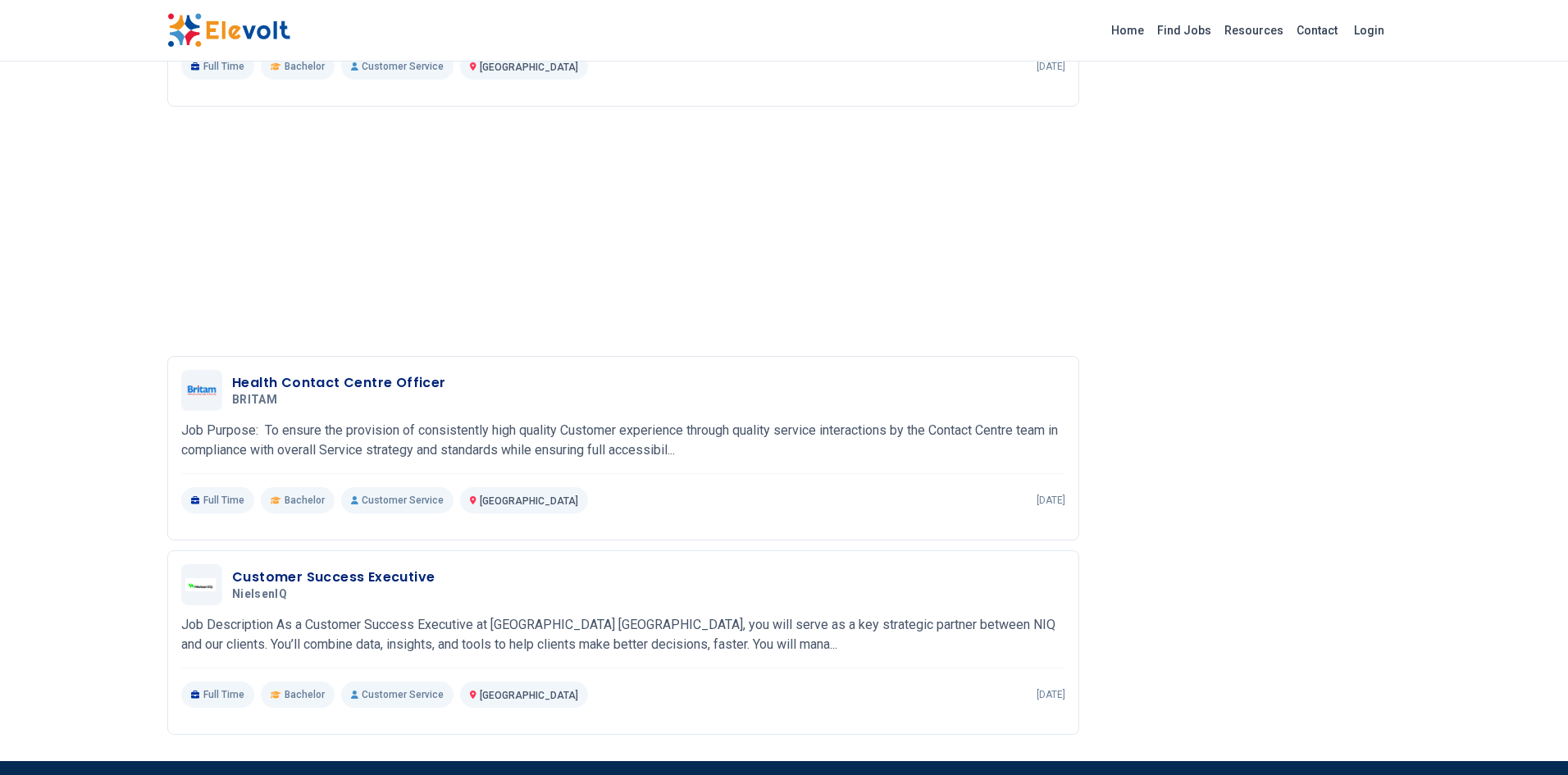
scroll to position [1948, 0]
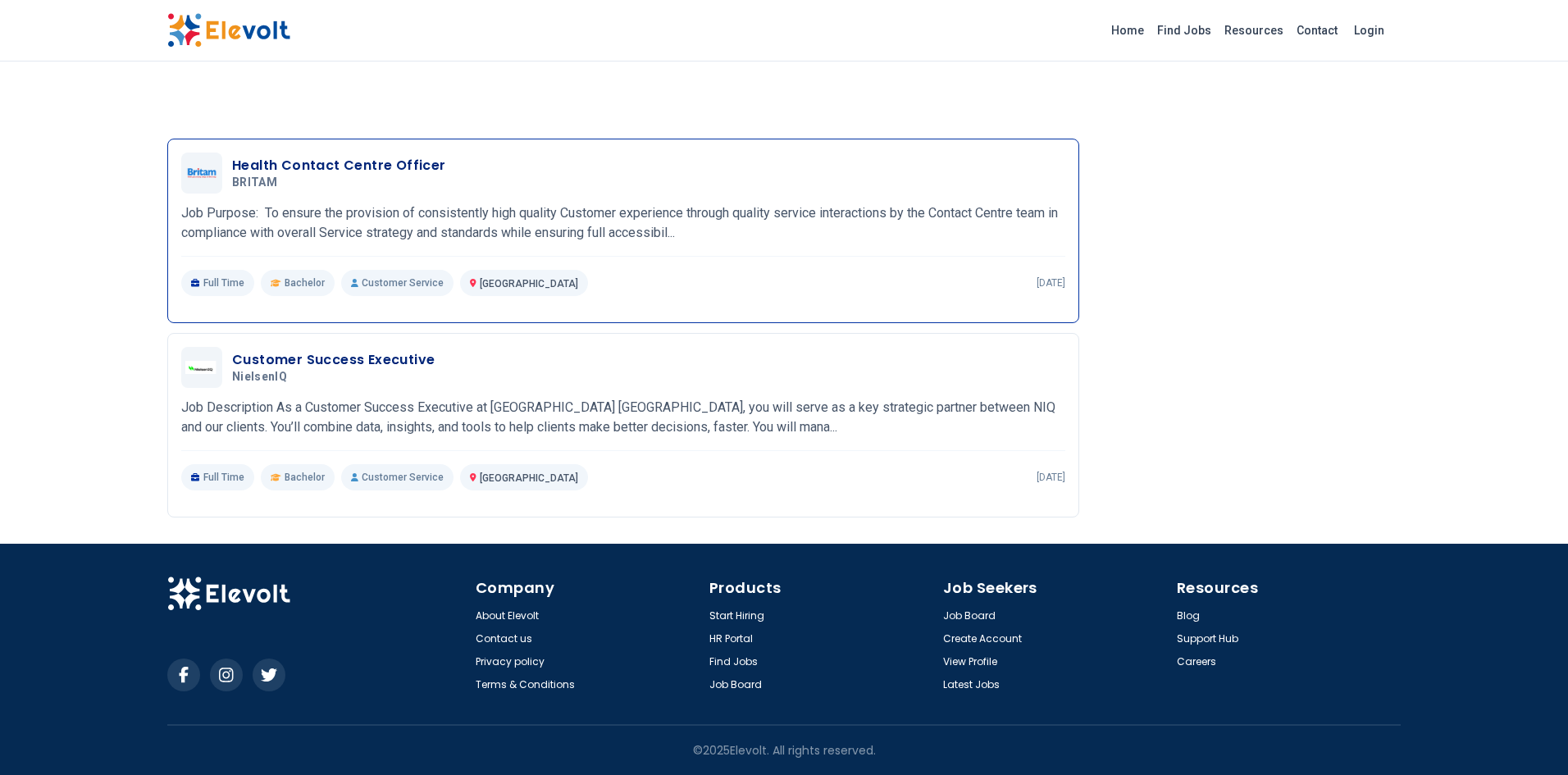
click at [363, 161] on h3 "Health Contact Centre Officer" at bounding box center [339, 165] width 214 height 19
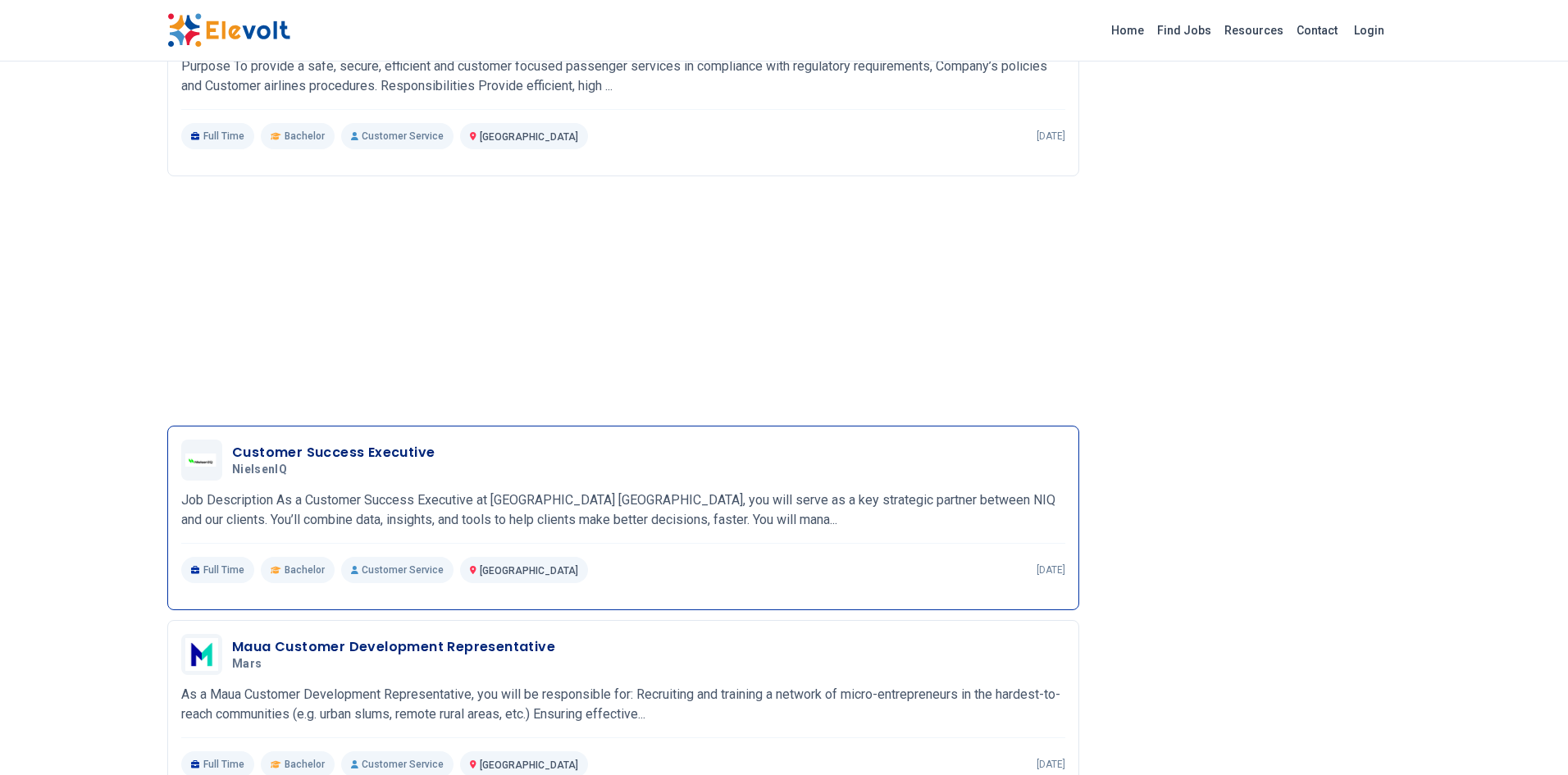
scroll to position [1124, 0]
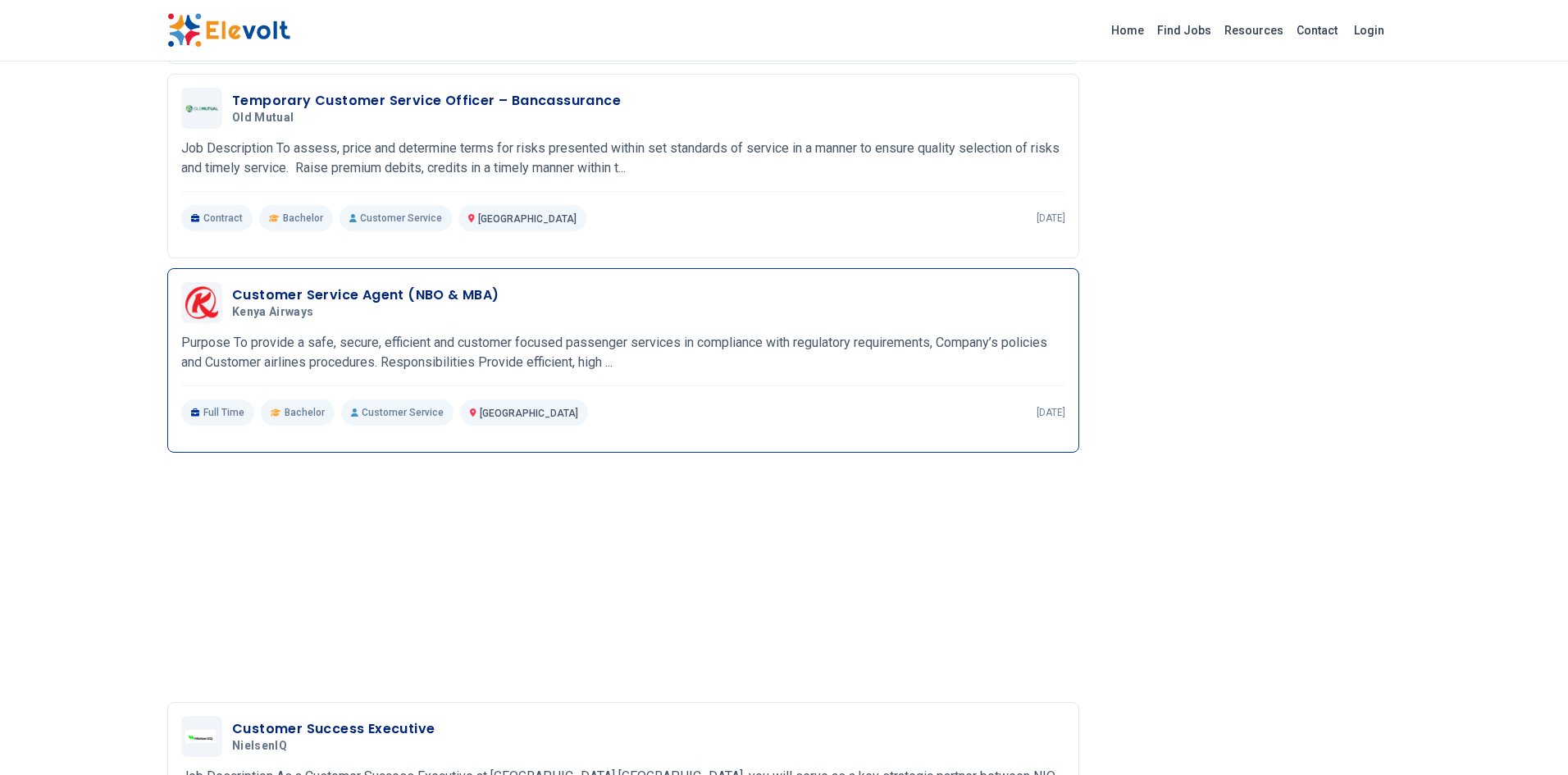
click at [344, 305] on h3 "Customer Service Agent (NBO & MBA)" at bounding box center [366, 295] width 267 height 19
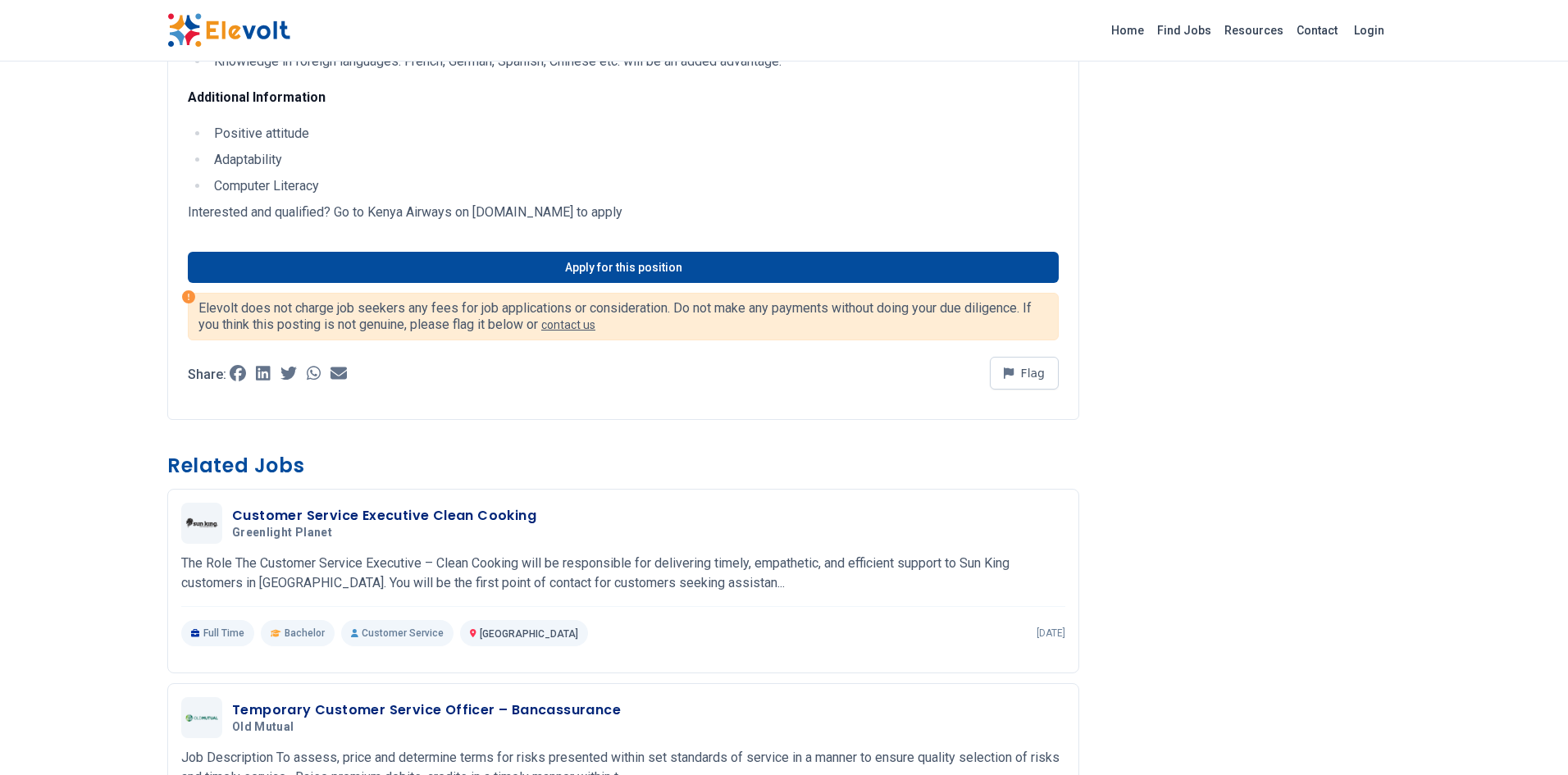
scroll to position [1004, 0]
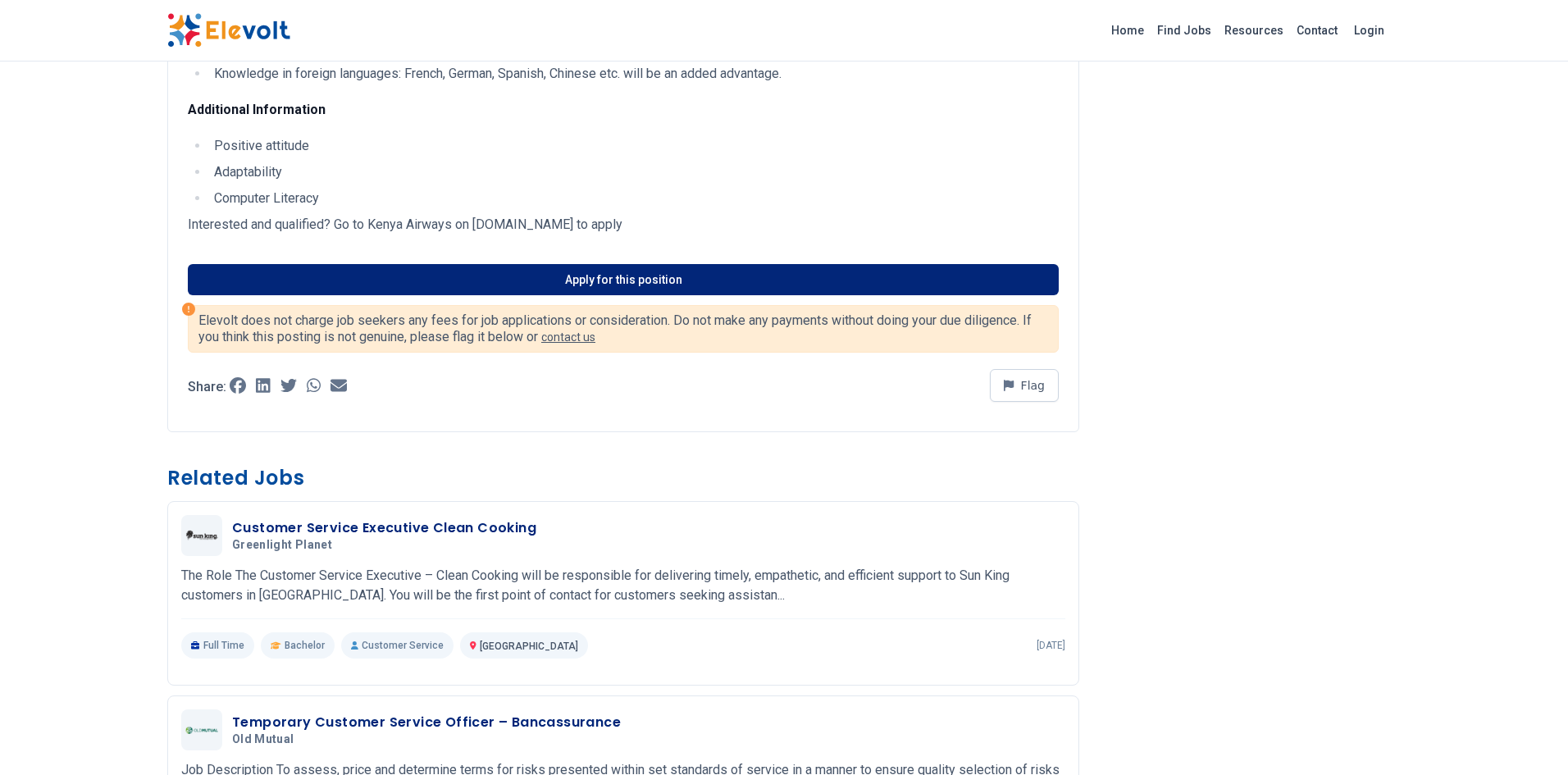
click at [568, 277] on link "Apply for this position" at bounding box center [623, 280] width 871 height 31
